Goal: Transaction & Acquisition: Book appointment/travel/reservation

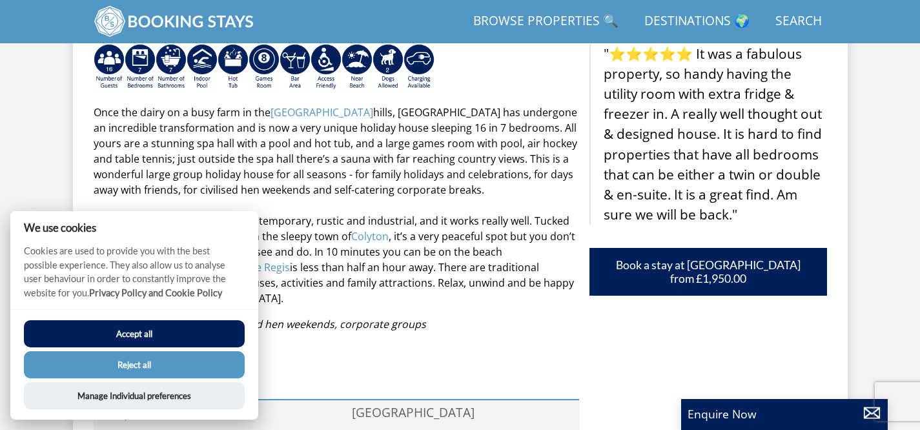
scroll to position [533, 0]
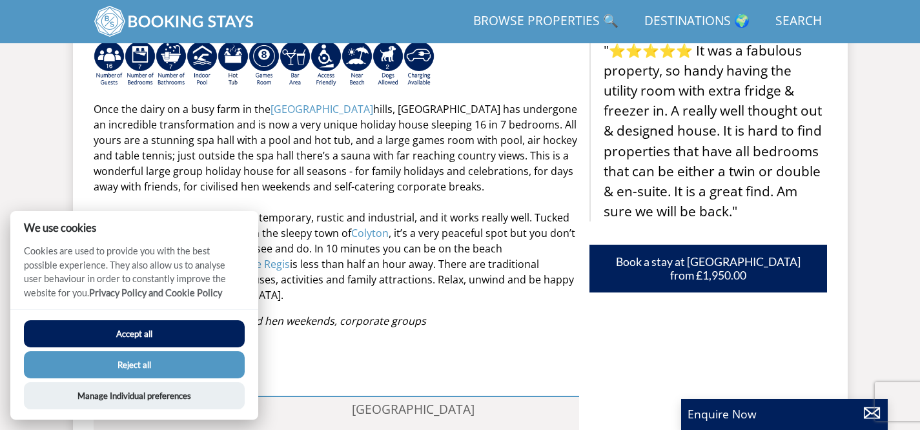
click at [164, 335] on button "Accept all" at bounding box center [134, 333] width 221 height 27
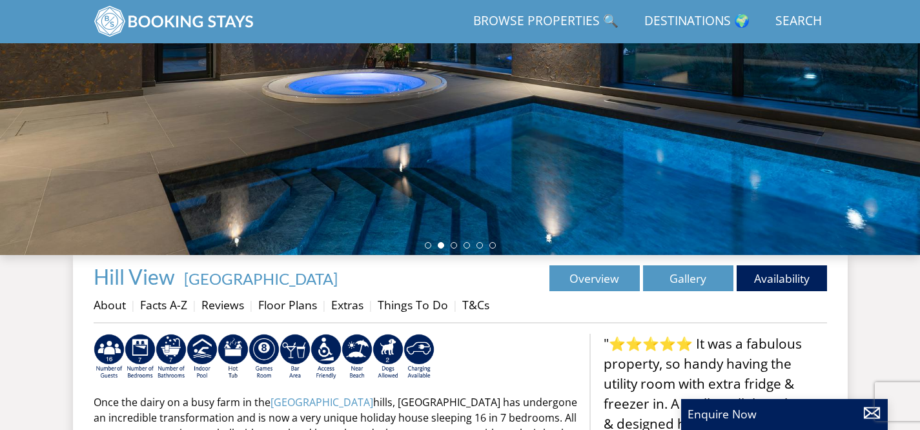
scroll to position [240, 0]
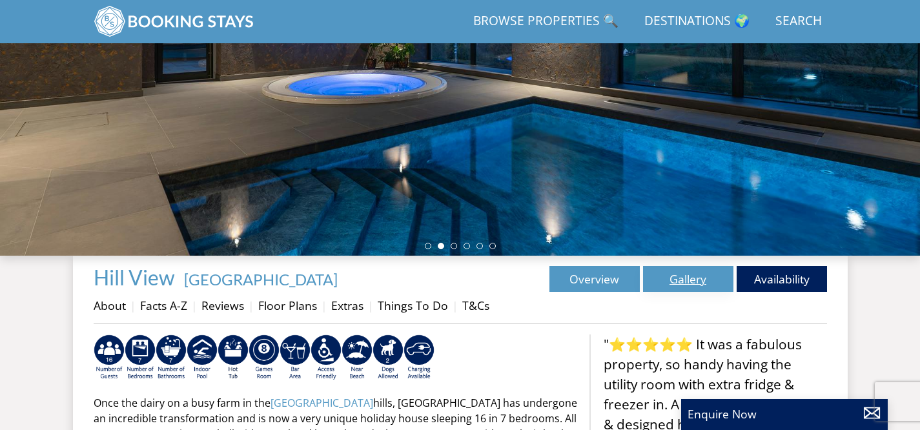
click at [677, 281] on link "Gallery" at bounding box center [688, 279] width 90 height 26
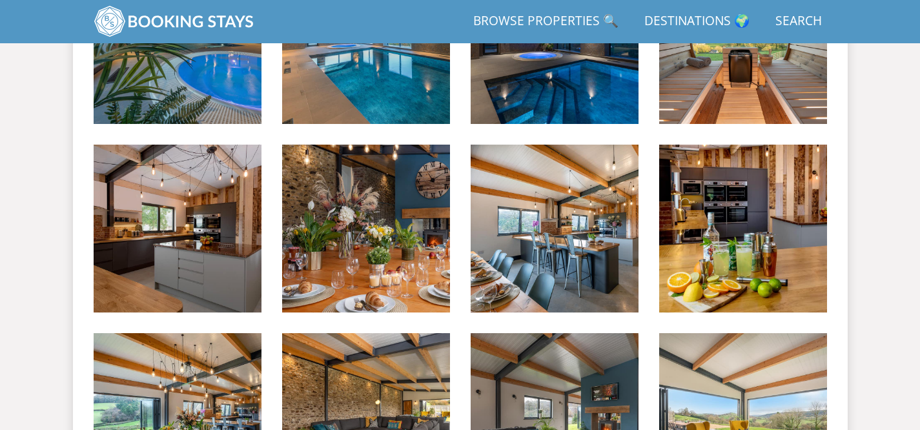
scroll to position [616, 0]
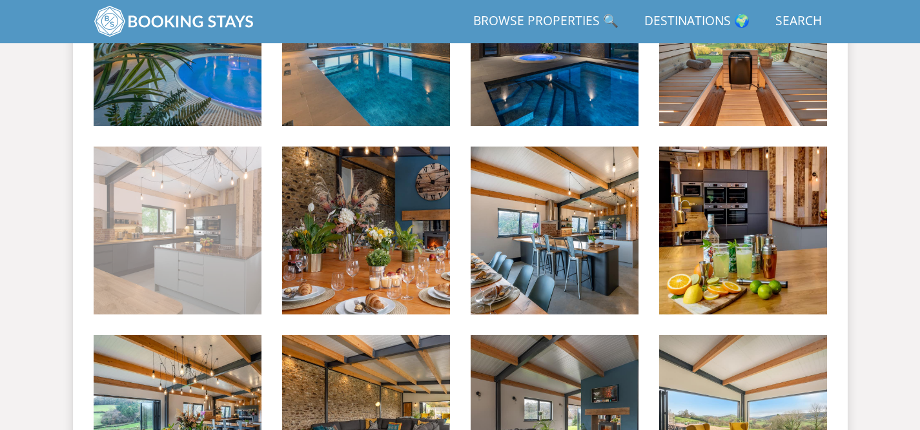
click at [196, 223] on img at bounding box center [178, 231] width 168 height 168
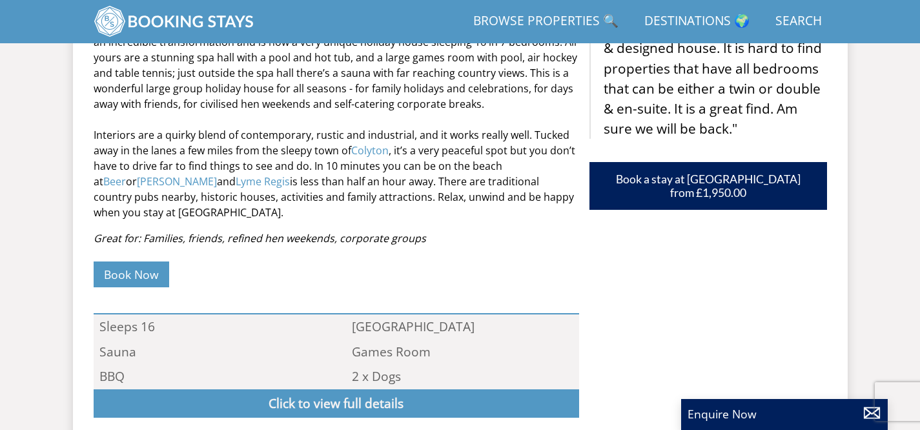
scroll to position [240, 0]
